Goal: Task Accomplishment & Management: Use online tool/utility

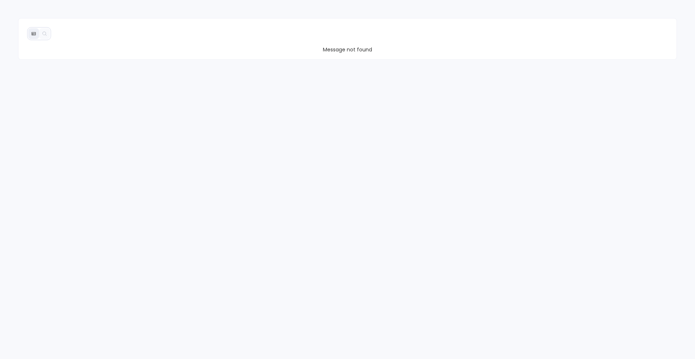
click at [102, 13] on div "Message not found" at bounding box center [347, 179] width 695 height 359
click at [46, 33] on icon at bounding box center [44, 33] width 5 height 5
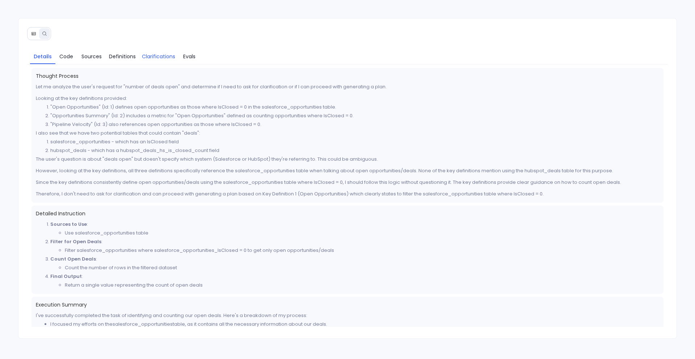
click at [166, 55] on span "Clarifications" at bounding box center [158, 56] width 33 height 8
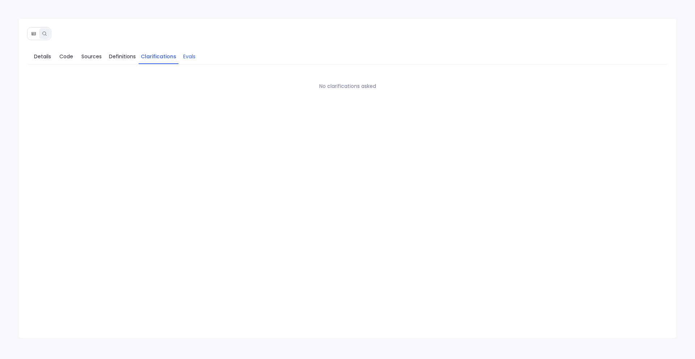
click at [187, 58] on span "Evals" at bounding box center [189, 56] width 12 height 8
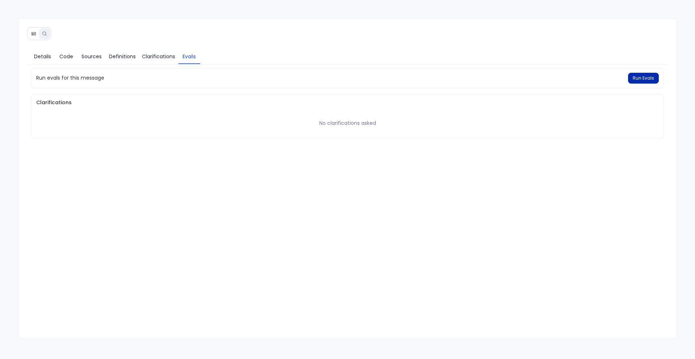
click at [640, 79] on span "Run Evals" at bounding box center [643, 78] width 21 height 6
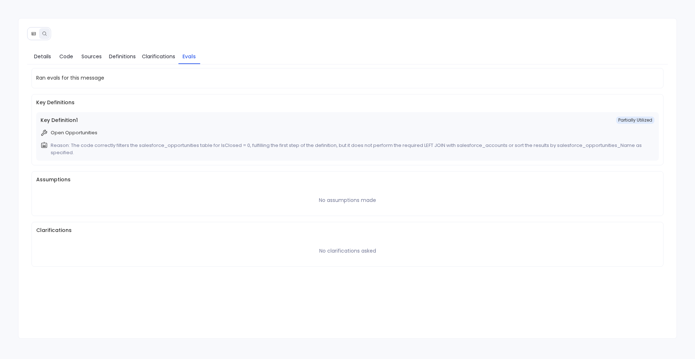
drag, startPoint x: 52, startPoint y: 131, endPoint x: 66, endPoint y: 131, distance: 13.8
click at [66, 131] on p "Open Opportunities" at bounding box center [74, 132] width 47 height 7
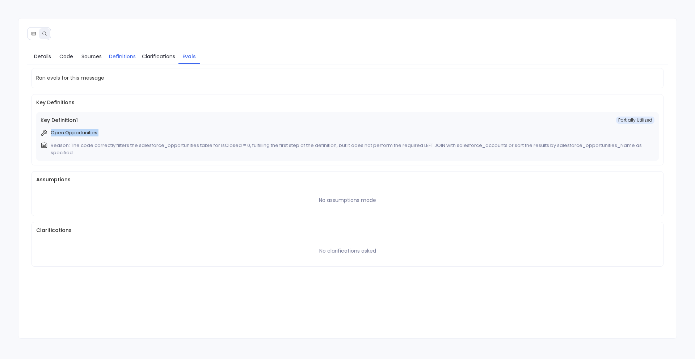
click at [123, 54] on span "Definitions" at bounding box center [122, 56] width 27 height 8
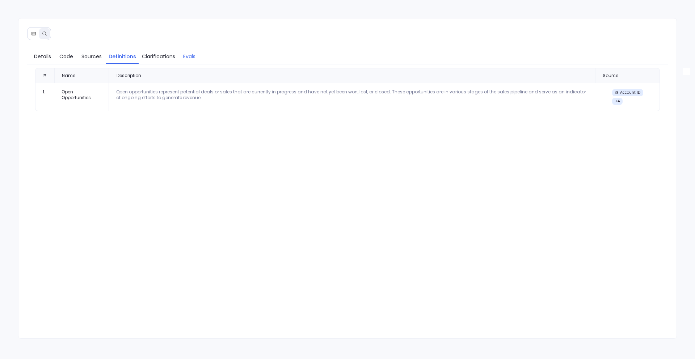
click at [184, 56] on span "Evals" at bounding box center [189, 56] width 12 height 8
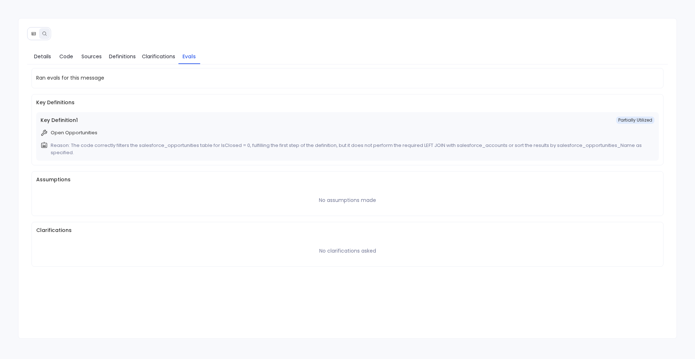
drag, startPoint x: 623, startPoint y: 119, endPoint x: 648, endPoint y: 118, distance: 25.7
click at [648, 119] on span "Partially Utilized" at bounding box center [635, 120] width 38 height 7
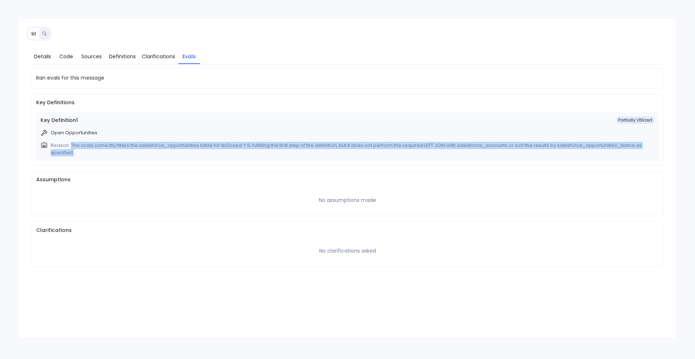
drag, startPoint x: 71, startPoint y: 144, endPoint x: 84, endPoint y: 153, distance: 16.4
click at [84, 153] on p "Reason: The code correctly filters the salesforce_opportunities table for IsClo…" at bounding box center [351, 149] width 601 height 14
click at [110, 143] on p "Reason: The code correctly filters the salesforce_opportunities table for IsClo…" at bounding box center [351, 149] width 601 height 14
